Goal: Transaction & Acquisition: Purchase product/service

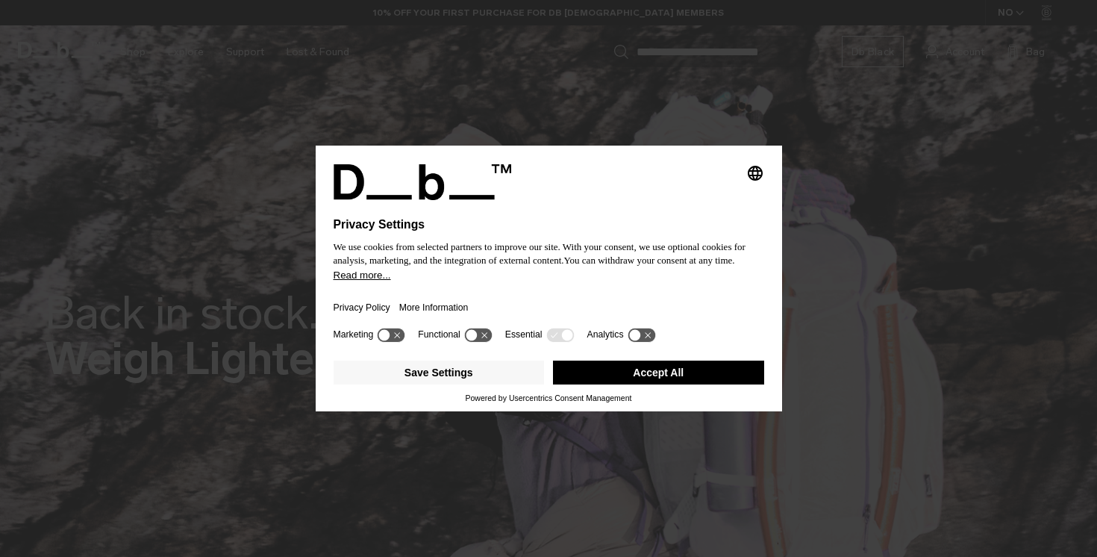
click at [658, 370] on button "Accept All" at bounding box center [658, 373] width 211 height 24
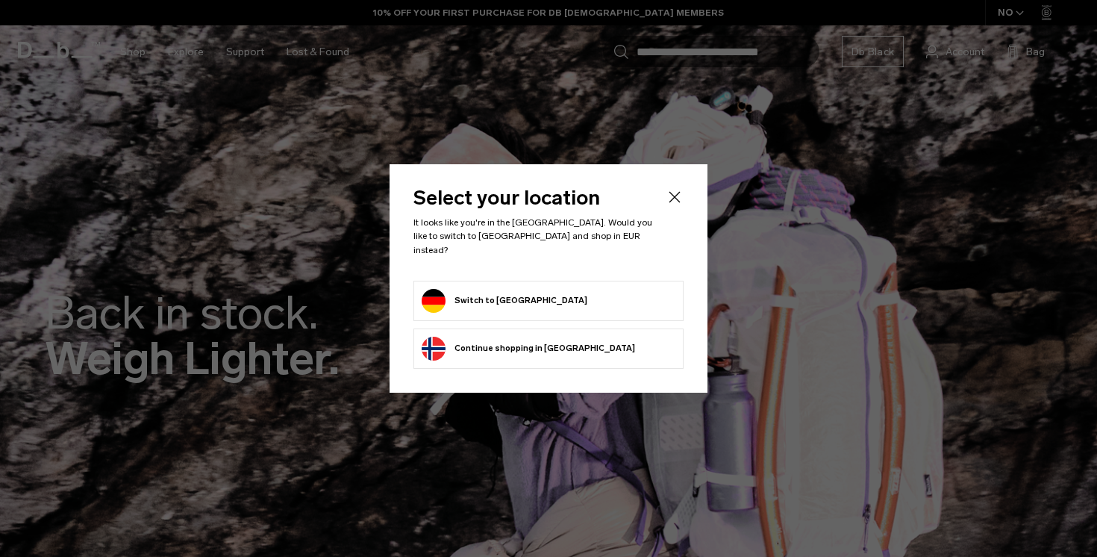
click at [543, 290] on form "Switch to Germany" at bounding box center [549, 301] width 254 height 24
click at [514, 289] on button "Switch to Germany" at bounding box center [505, 301] width 166 height 24
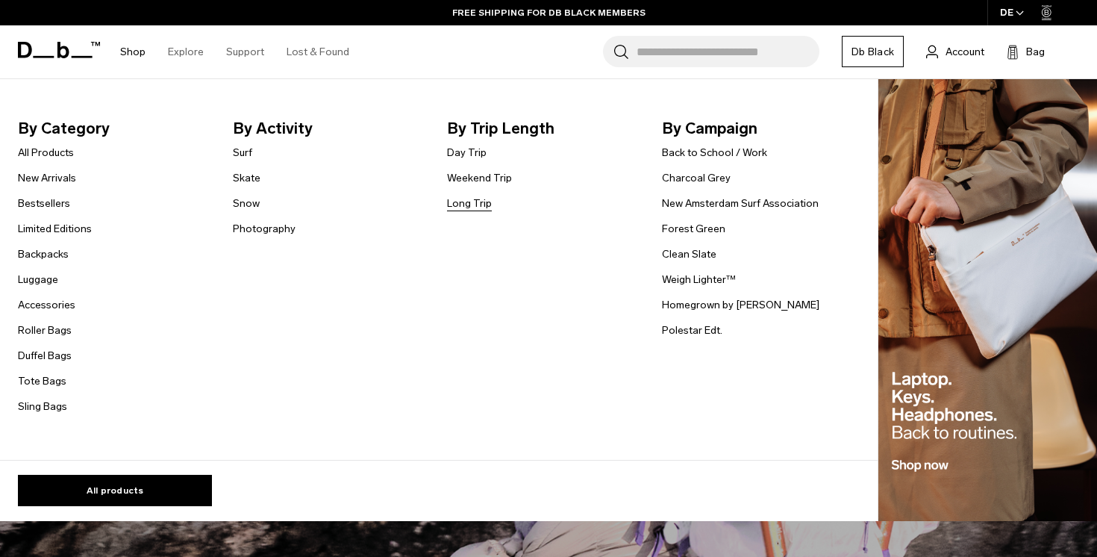
click at [464, 206] on link "Long Trip" at bounding box center [469, 204] width 45 height 16
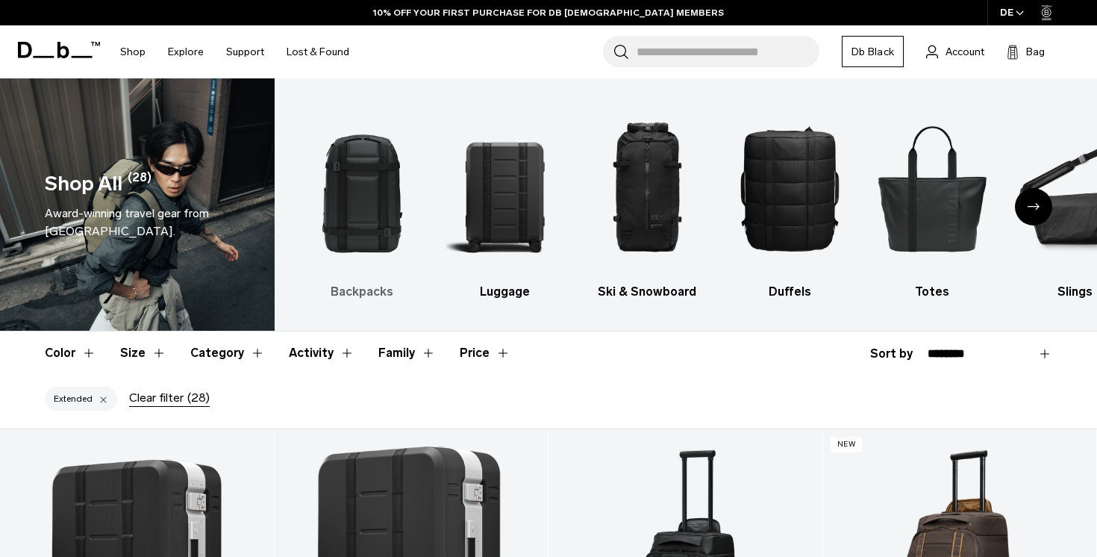
click at [358, 221] on img "1 / 10" at bounding box center [363, 188] width 116 height 175
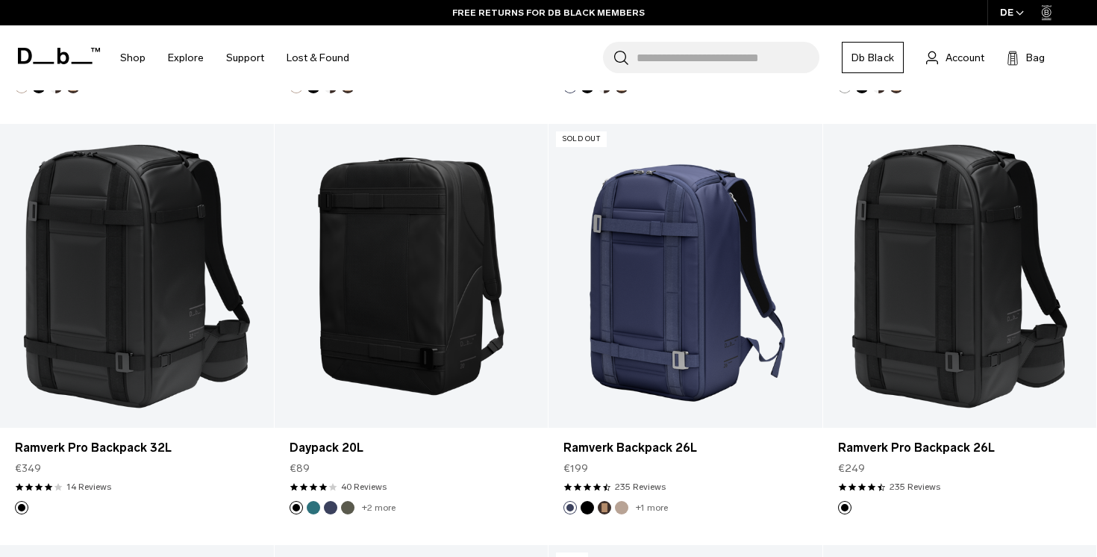
scroll to position [1521, 0]
